Goal: Task Accomplishment & Management: Manage account settings

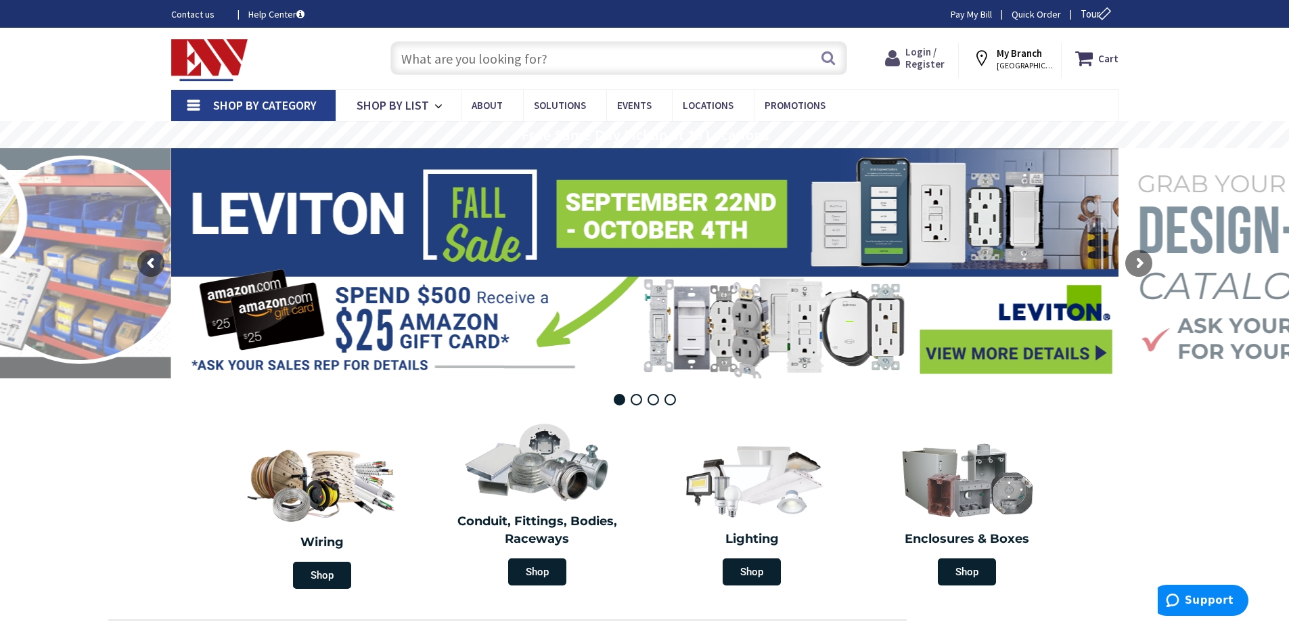
click at [919, 53] on span "Login / Register" at bounding box center [925, 57] width 39 height 25
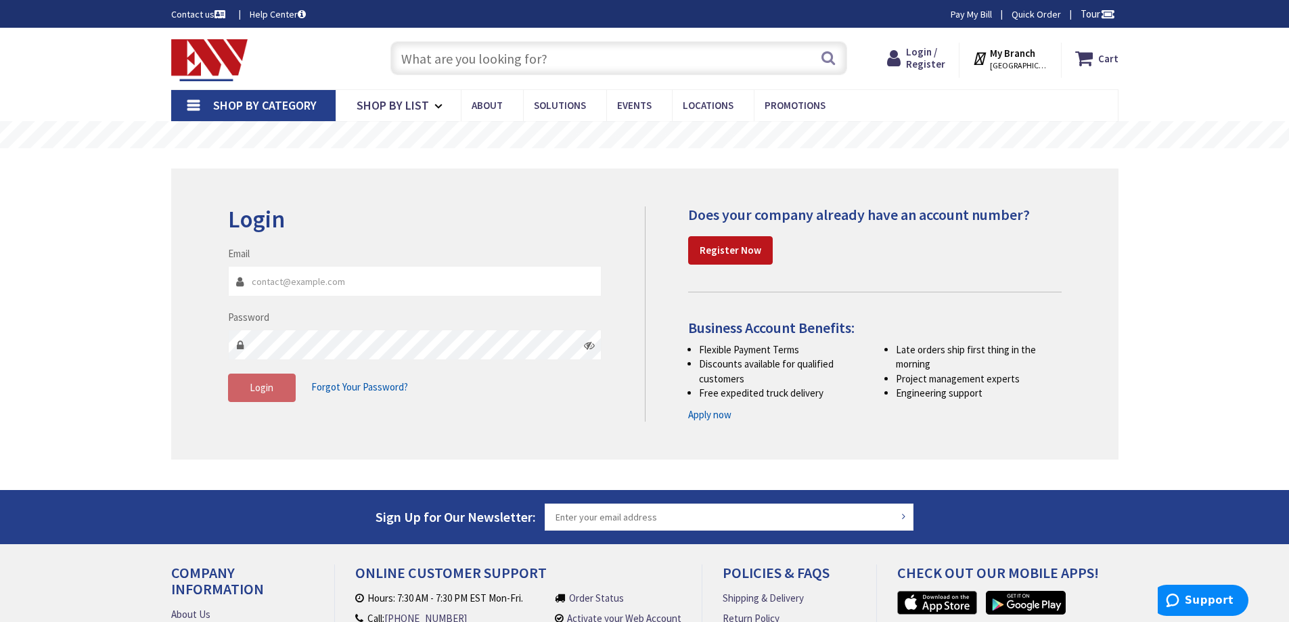
click at [387, 282] on input "Email" at bounding box center [415, 281] width 374 height 30
click at [365, 286] on input "[EMAIL_ADDRESS][DOMAIN_NAME]" at bounding box center [415, 281] width 374 height 30
type input "[EMAIL_ADDRESS][DOMAIN_NAME]"
